Goal: Transaction & Acquisition: Purchase product/service

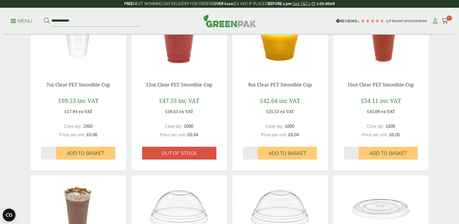
scroll to position [145, 0]
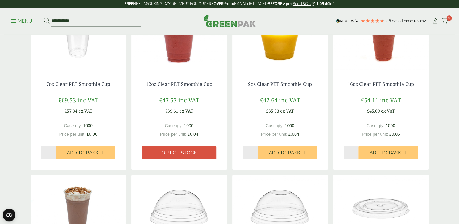
drag, startPoint x: 145, startPoint y: 84, endPoint x: 193, endPoint y: 124, distance: 62.0
click at [193, 124] on div "12oz Clear PET Smoothie Cup £47.53 inc VAT £39.61 ex VAT Case qty: 1000 Price p…" at bounding box center [180, 120] width 96 height 99
drag, startPoint x: 193, startPoint y: 124, endPoint x: 188, endPoint y: 128, distance: 6.3
click at [188, 128] on span "1000" at bounding box center [189, 125] width 10 height 5
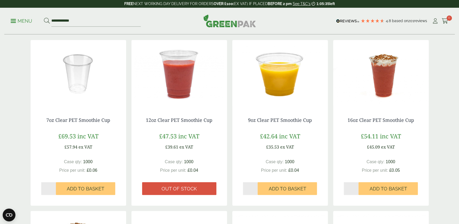
scroll to position [97, 0]
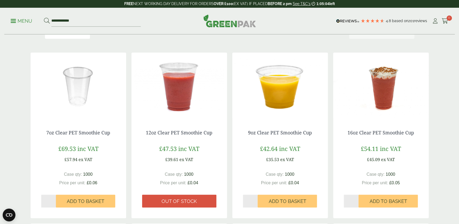
click at [184, 104] on img at bounding box center [180, 85] width 96 height 67
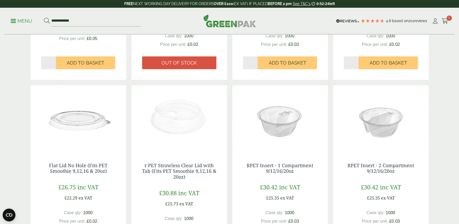
scroll to position [411, 0]
drag, startPoint x: 181, startPoint y: 157, endPoint x: 187, endPoint y: 164, distance: 9.8
click at [181, 157] on div "r PET Strawless Clear Lid with Tab (Fits PET Smoothie 9,12,16 & 20oz) £30.88 in…" at bounding box center [180, 206] width 96 height 110
click at [188, 165] on link "r PET Strawless Clear Lid with Tab (Fits PET Smoothie 9,12,16 & 20oz)" at bounding box center [179, 170] width 74 height 18
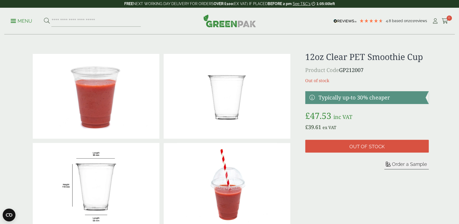
click at [342, 92] on link at bounding box center [366, 97] width 123 height 13
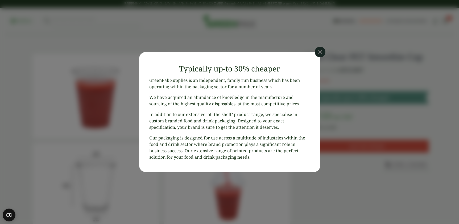
click at [321, 52] on icon at bounding box center [320, 52] width 11 height 11
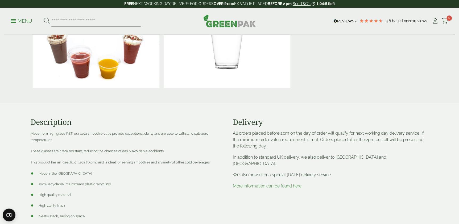
scroll to position [242, 0]
